Goal: Navigation & Orientation: Find specific page/section

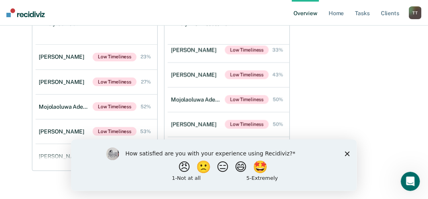
scroll to position [347, 0]
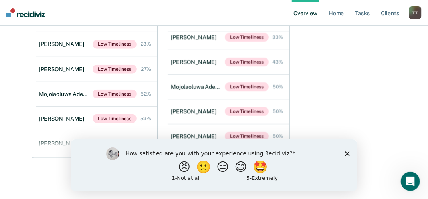
click at [346, 153] on icon "Close survey" at bounding box center [346, 153] width 5 height 5
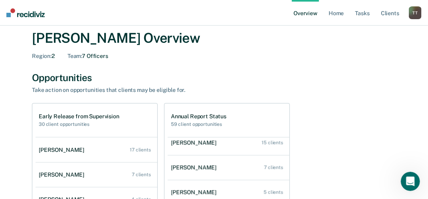
scroll to position [0, 0]
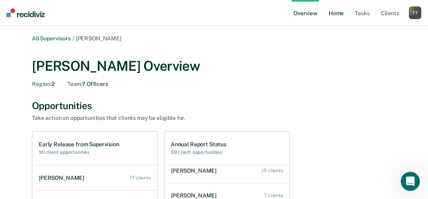
click at [336, 15] on link "Home" at bounding box center [336, 13] width 18 height 26
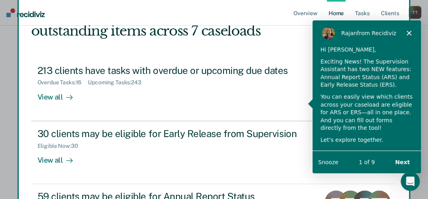
scroll to position [81, 0]
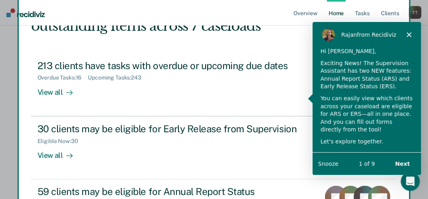
click at [404, 162] on button "Next" at bounding box center [401, 163] width 31 height 16
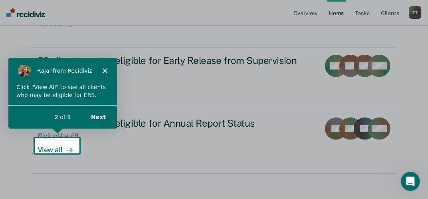
scroll to position [154, 0]
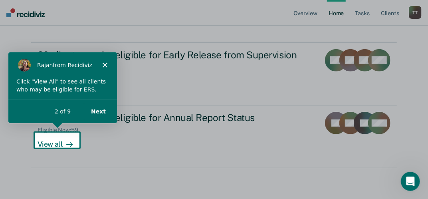
click at [99, 111] on button "Next" at bounding box center [98, 111] width 31 height 16
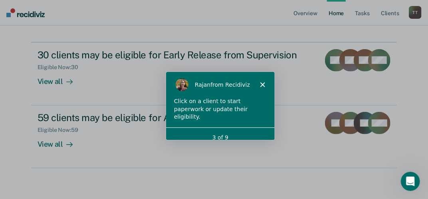
scroll to position [0, 0]
click at [263, 85] on icon "Close" at bounding box center [261, 84] width 5 height 5
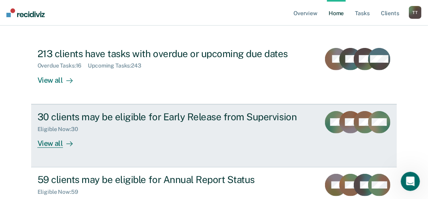
scroll to position [75, 0]
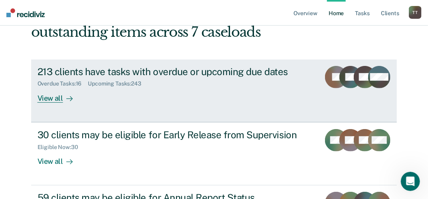
click at [56, 97] on div "View all" at bounding box center [60, 95] width 45 height 16
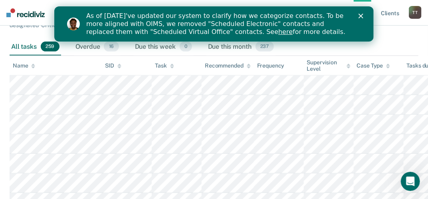
click at [359, 15] on icon "Close" at bounding box center [360, 16] width 5 height 5
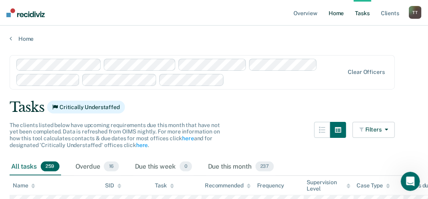
click at [337, 15] on link "Home" at bounding box center [336, 13] width 18 height 26
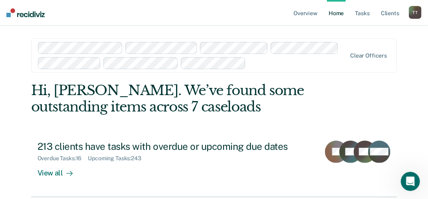
click at [415, 15] on div "T T" at bounding box center [415, 12] width 13 height 13
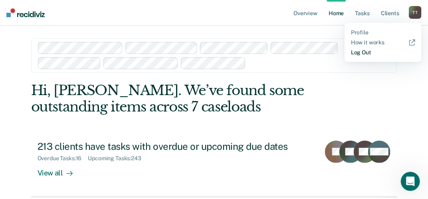
click at [368, 51] on link "Log Out" at bounding box center [383, 52] width 64 height 7
